Goal: Information Seeking & Learning: Find specific fact

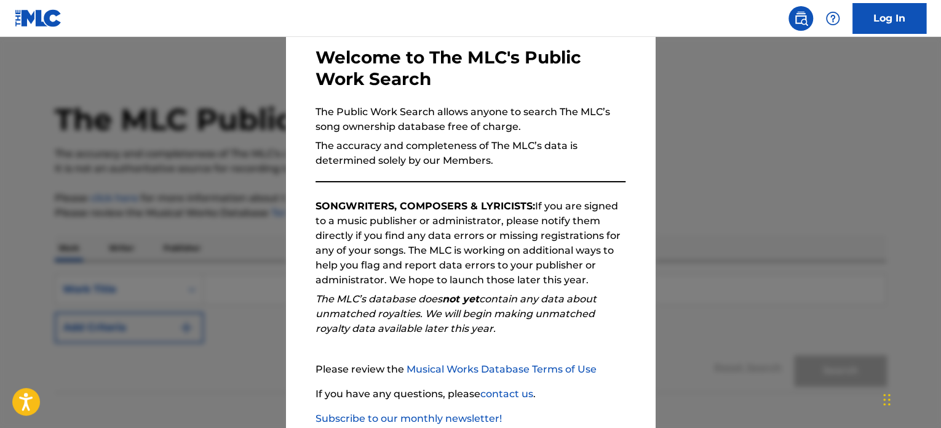
scroll to position [135, 0]
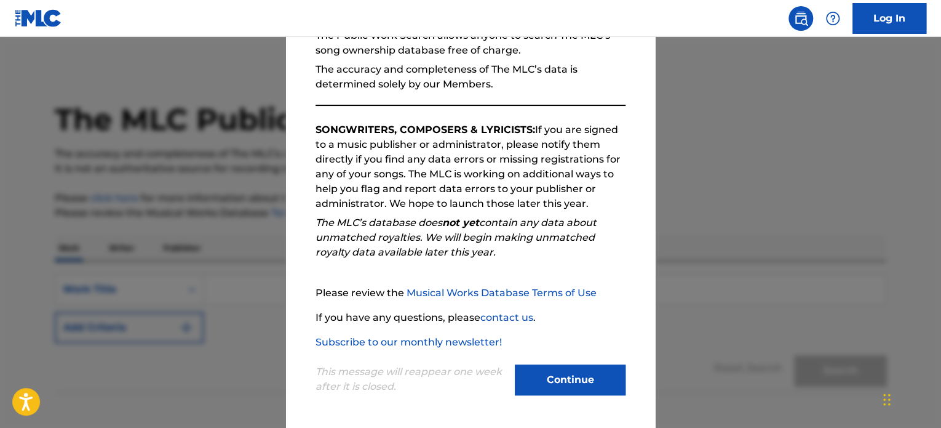
click at [576, 373] on button "Continue" at bounding box center [570, 379] width 111 height 31
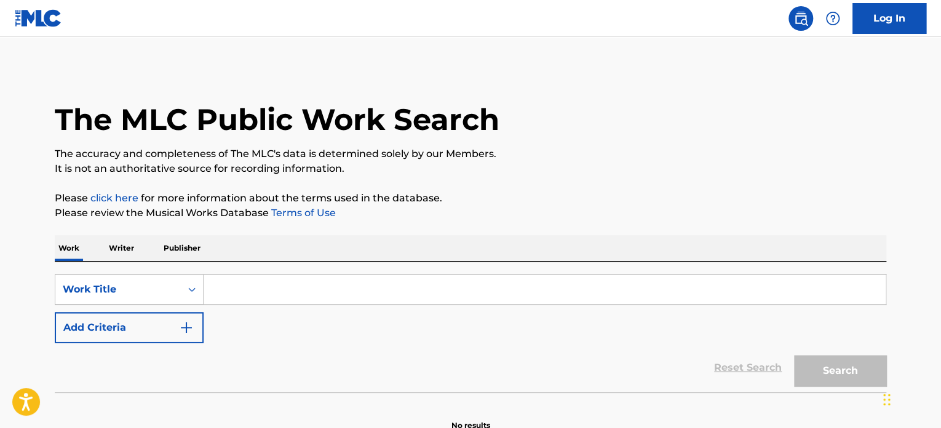
click at [373, 282] on input "Search Form" at bounding box center [545, 289] width 682 height 30
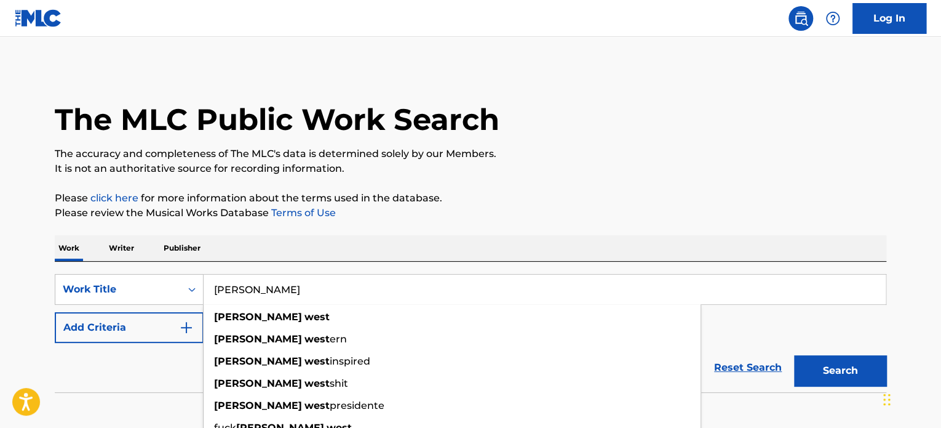
type input "[PERSON_NAME]"
click at [794, 355] on button "Search" at bounding box center [840, 370] width 92 height 31
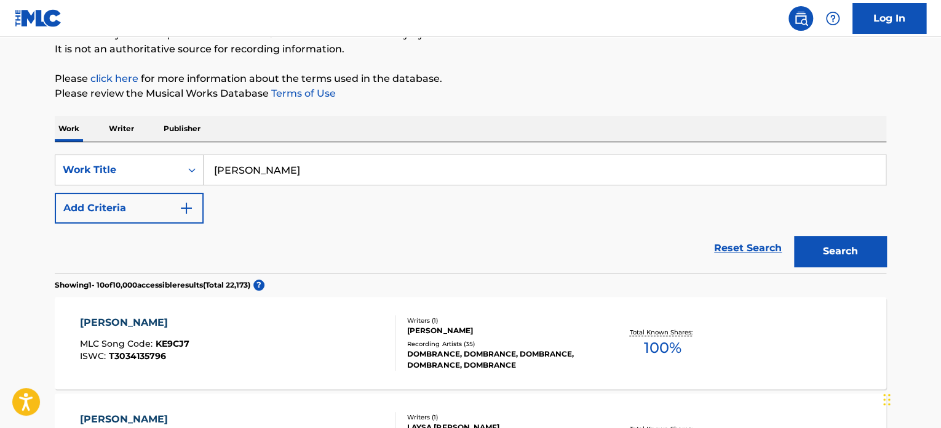
scroll to position [118, 0]
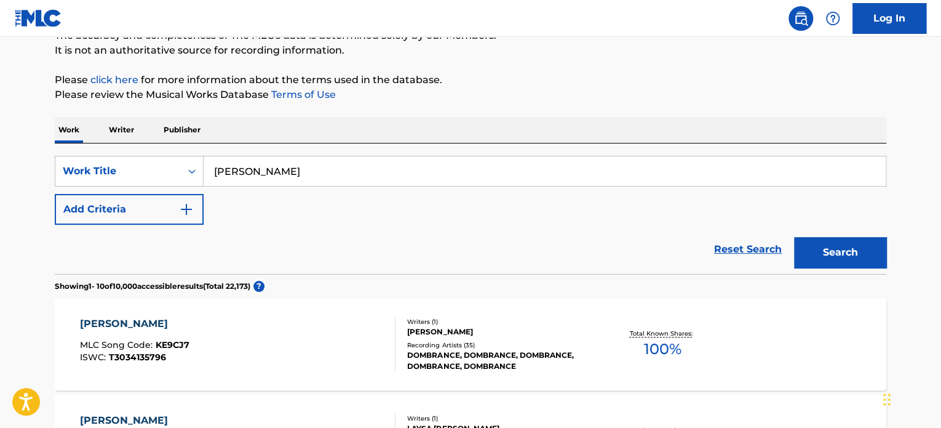
click at [188, 132] on p "Publisher" at bounding box center [182, 130] width 44 height 26
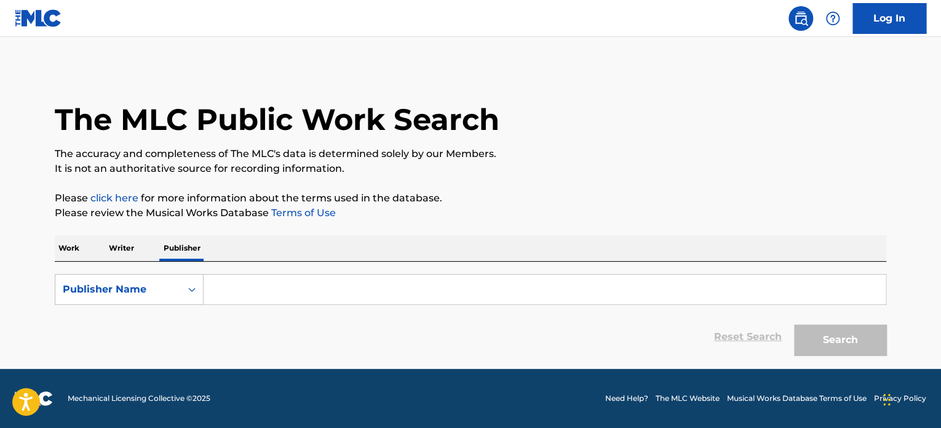
click at [62, 244] on p "Work" at bounding box center [69, 248] width 28 height 26
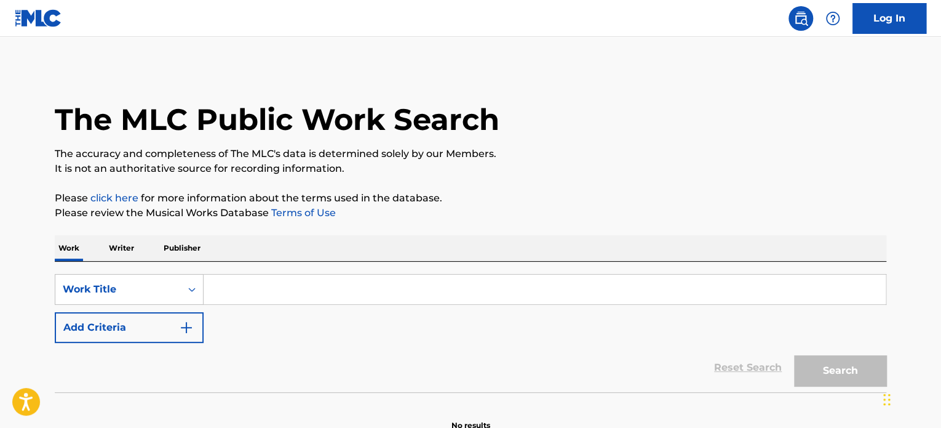
click at [252, 285] on input "Search Form" at bounding box center [545, 289] width 682 height 30
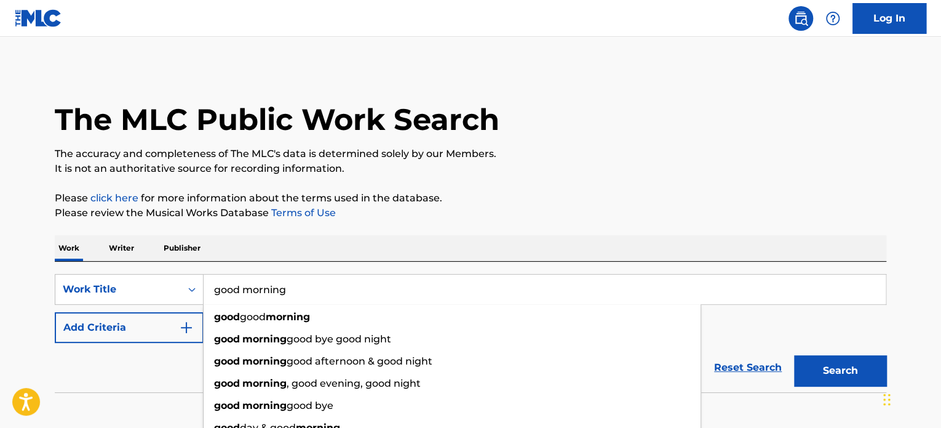
type input "good morning"
click at [794, 355] on button "Search" at bounding box center [840, 370] width 92 height 31
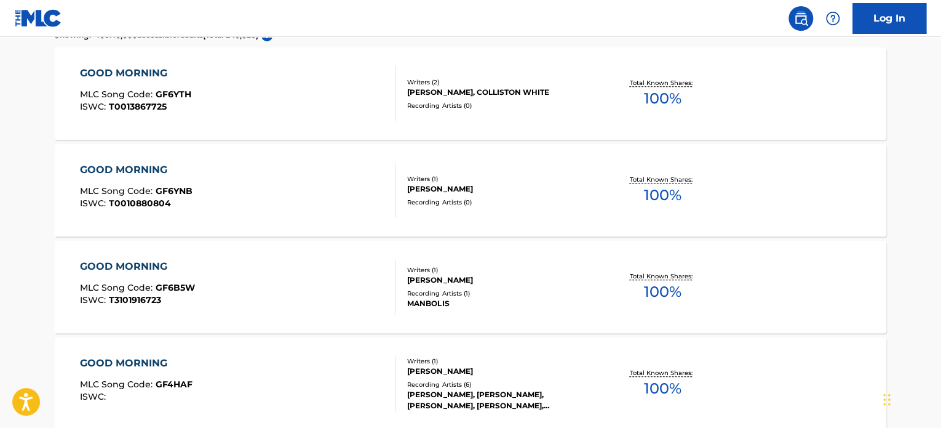
scroll to position [369, 0]
click at [394, 296] on div at bounding box center [390, 285] width 10 height 55
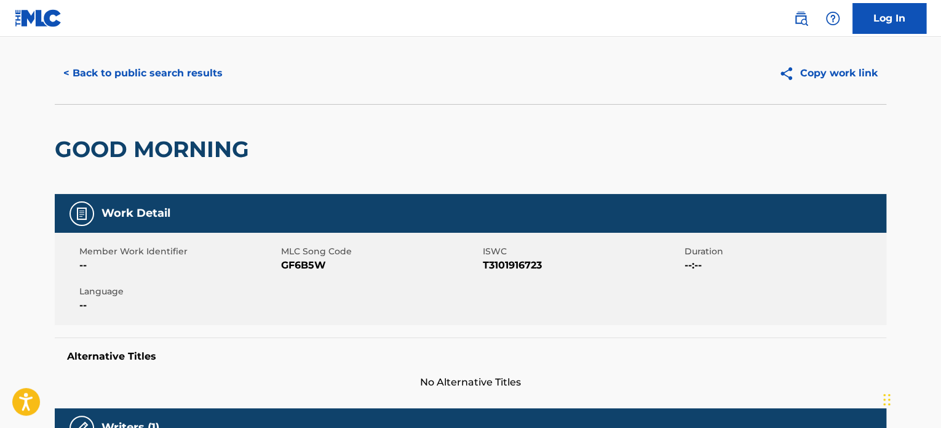
scroll to position [25, 0]
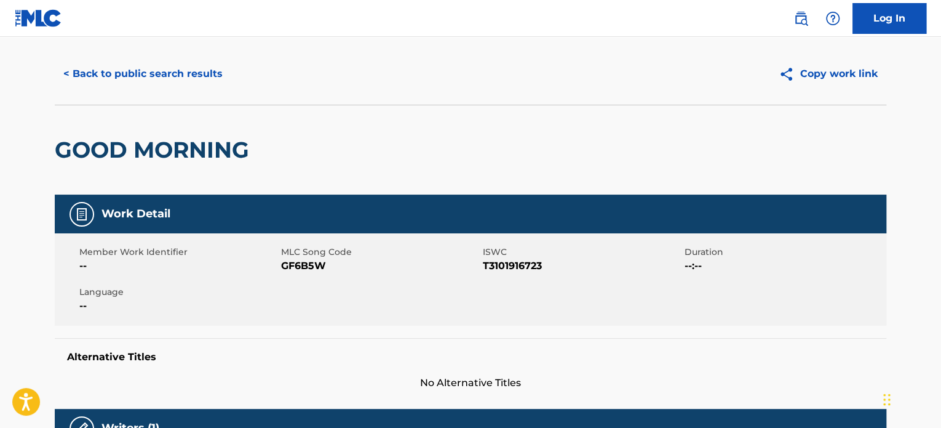
click at [87, 212] on img at bounding box center [81, 214] width 15 height 15
click at [88, 66] on button "< Back to public search results" at bounding box center [143, 73] width 177 height 31
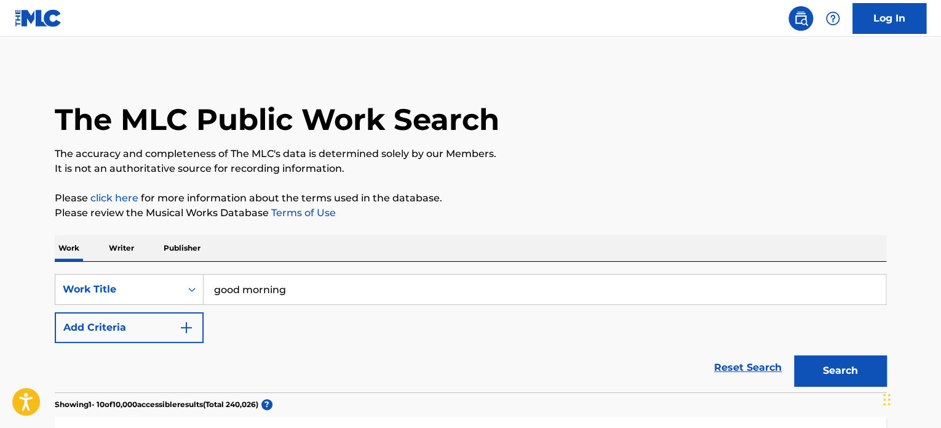
click at [111, 245] on p "Writer" at bounding box center [121, 248] width 33 height 26
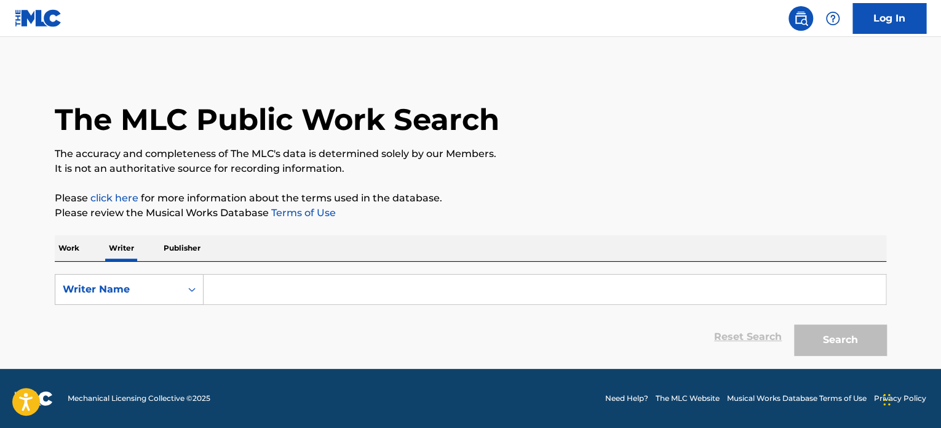
click at [237, 283] on input "Search Form" at bounding box center [545, 289] width 682 height 30
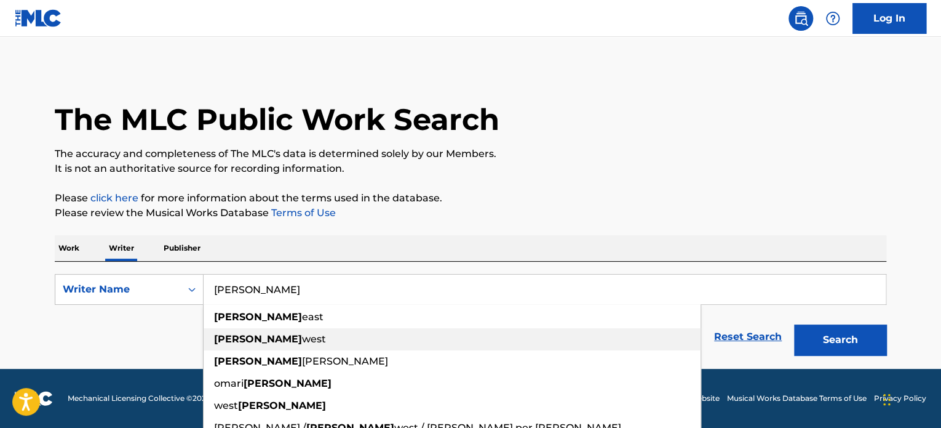
click at [283, 346] on div "[PERSON_NAME]" at bounding box center [452, 339] width 497 height 22
type input "[PERSON_NAME]"
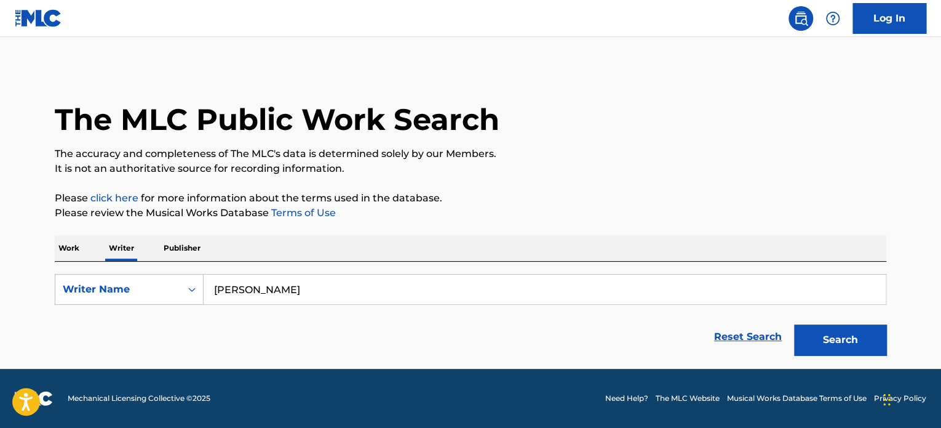
click at [813, 329] on button "Search" at bounding box center [840, 339] width 92 height 31
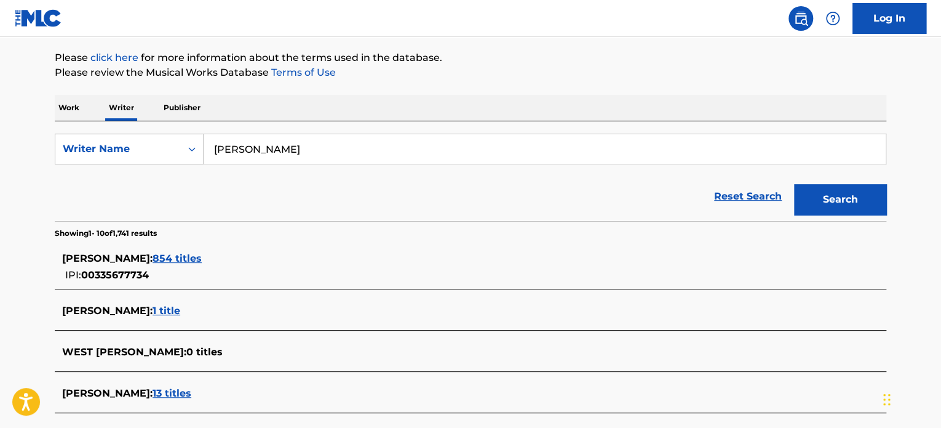
scroll to position [140, 0]
click at [189, 258] on span "854 titles" at bounding box center [177, 258] width 49 height 12
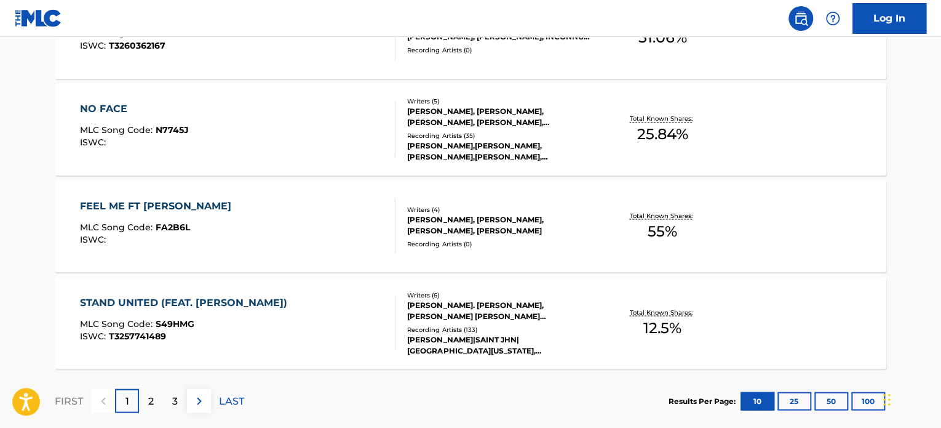
scroll to position [1078, 0]
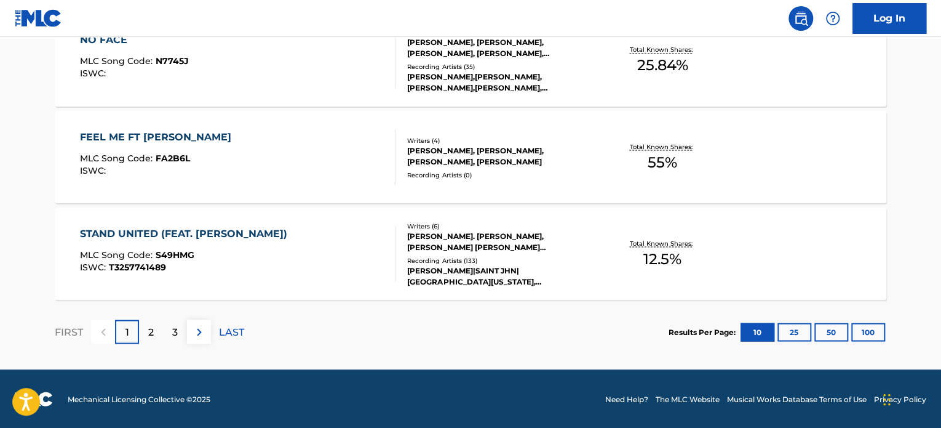
click at [793, 333] on button "25" at bounding box center [795, 331] width 34 height 18
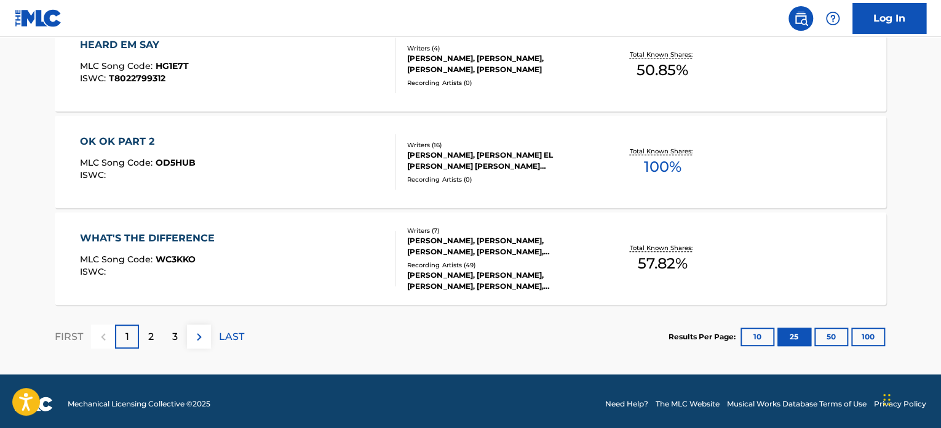
scroll to position [2524, 0]
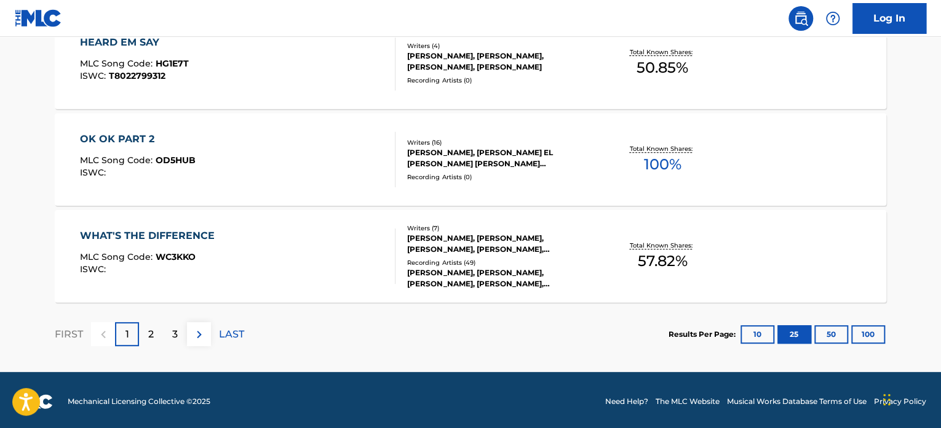
click at [869, 334] on button "100" at bounding box center [868, 334] width 34 height 18
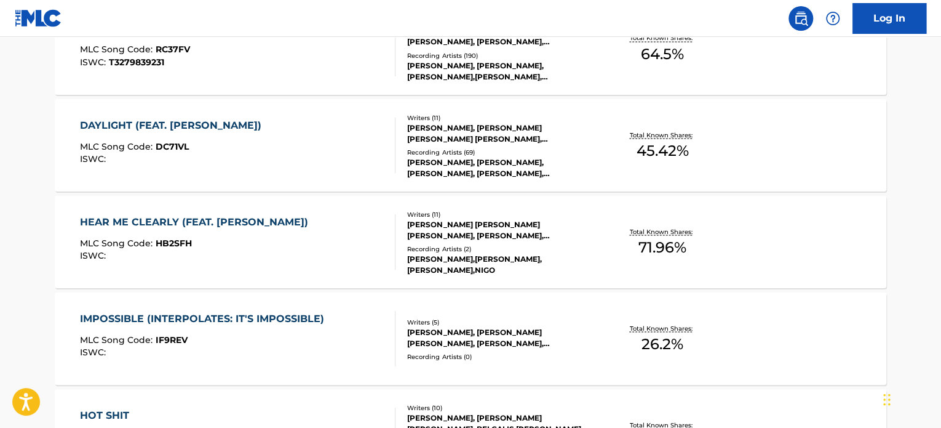
scroll to position [5832, 0]
